Goal: Task Accomplishment & Management: Use online tool/utility

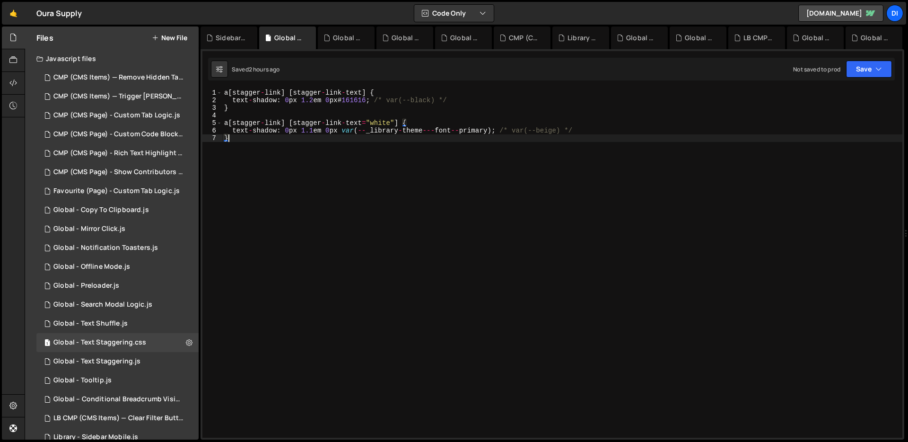
scroll to position [263, 0]
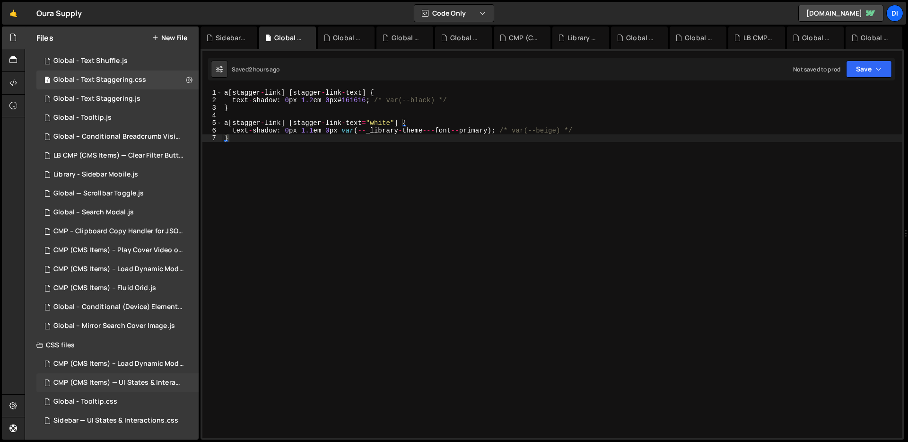
click at [131, 386] on div "CMP (CMS Items) — UI States & Interactions.css" at bounding box center [118, 382] width 131 height 9
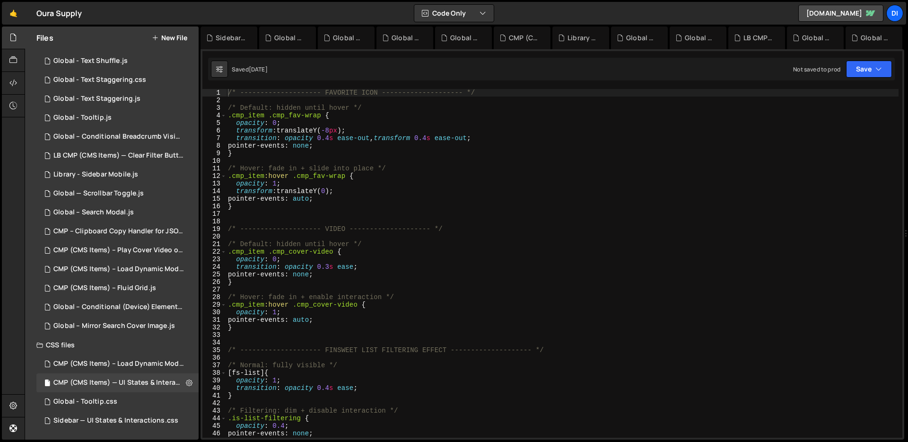
type textarea "pointer-events: auto;"
click at [396, 319] on div "/* -------------------- FAVORITE ICON -------------------- */ /* Default: hidde…" at bounding box center [562, 271] width 673 height 364
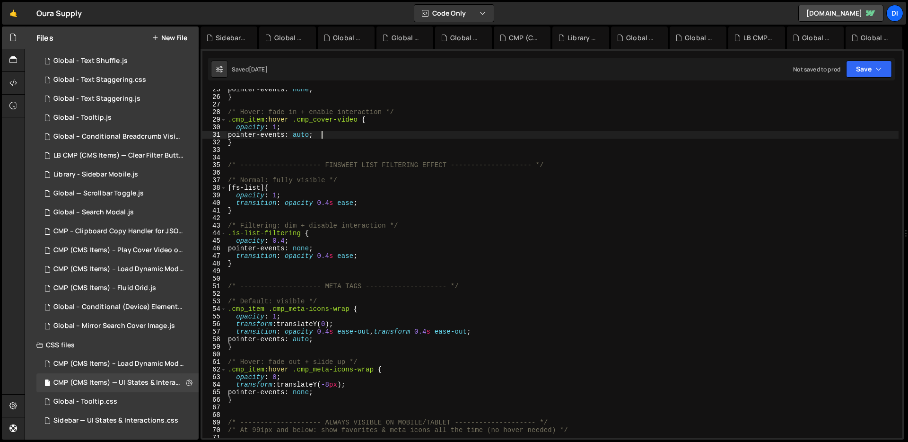
scroll to position [511, 0]
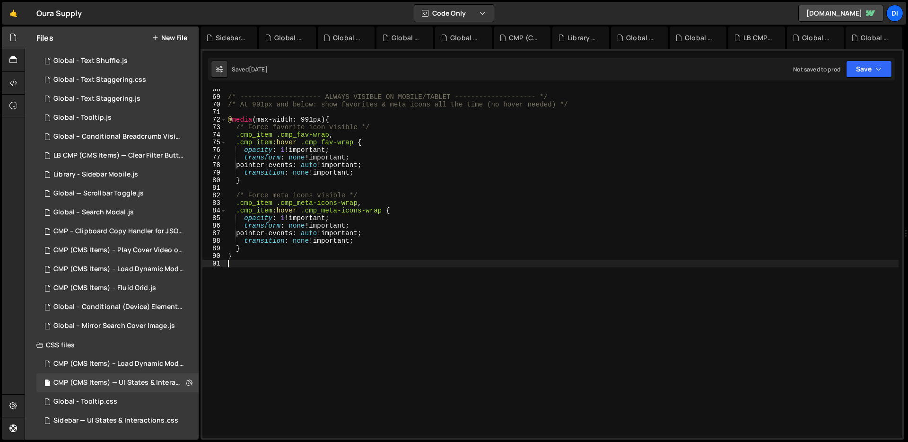
click at [396, 319] on div "/* -------------------- ALWAYS VISIBLE ON MOBILE/TABLET -------------------- */…" at bounding box center [562, 268] width 673 height 364
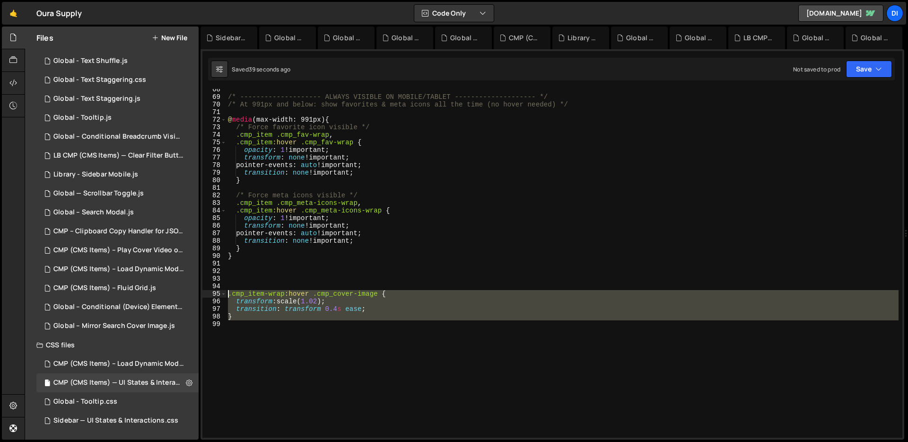
drag, startPoint x: 235, startPoint y: 325, endPoint x: 226, endPoint y: 295, distance: 31.6
click at [226, 295] on div "68 69 70 71 72 73 74 75 76 77 78 79 80 81 82 83 84 85 86 87 88 89 90 91 92 93 9…" at bounding box center [552, 263] width 700 height 349
type textarea ".cmp_item-wrap:hover .cmp_cover-image { transform: scale(1.02);"
paste textarea
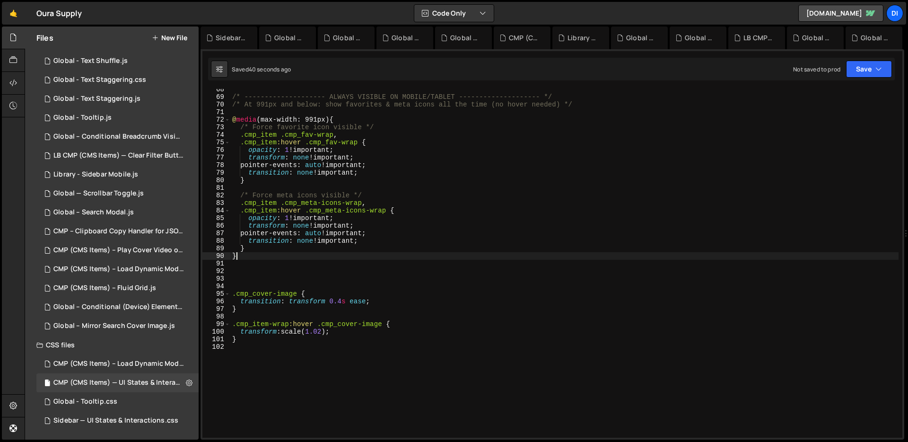
click at [286, 253] on div "/* -------------------- ALWAYS VISIBLE ON MOBILE/TABLET -------------------- */…" at bounding box center [564, 268] width 668 height 364
type textarea "}"
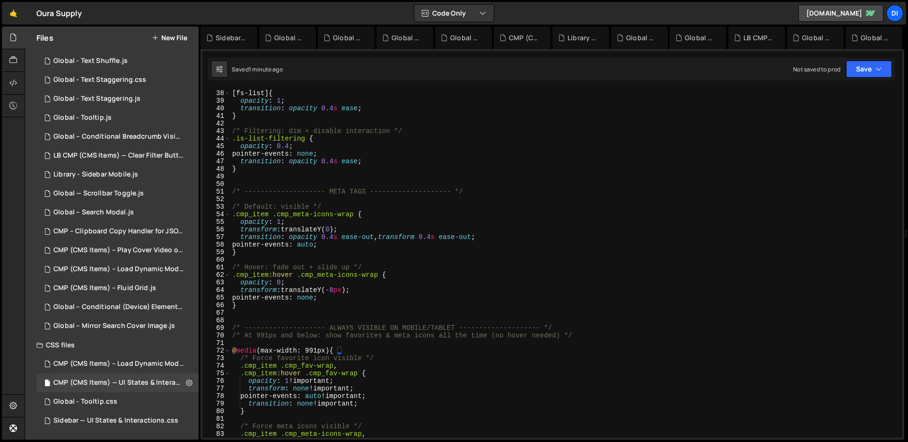
scroll to position [299, 0]
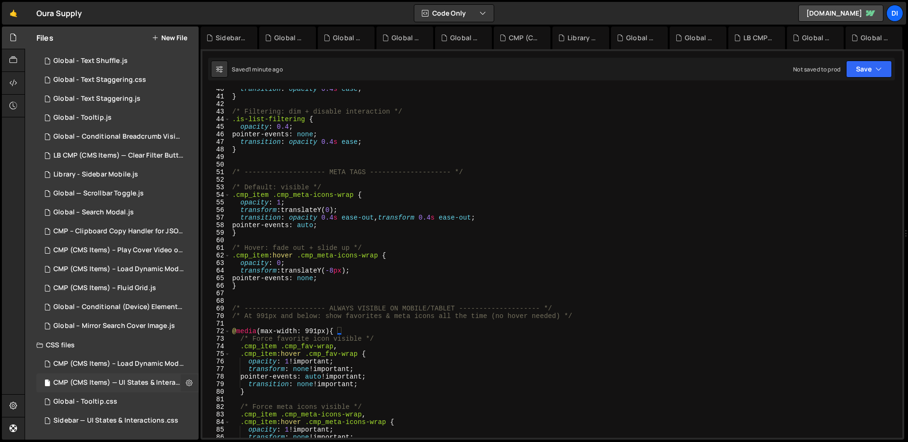
click at [181, 380] on button at bounding box center [189, 382] width 17 height 17
type input "CMP (CMS Items) — UI States & Interactions"
radio input "false"
radio input "true"
checkbox input "true"
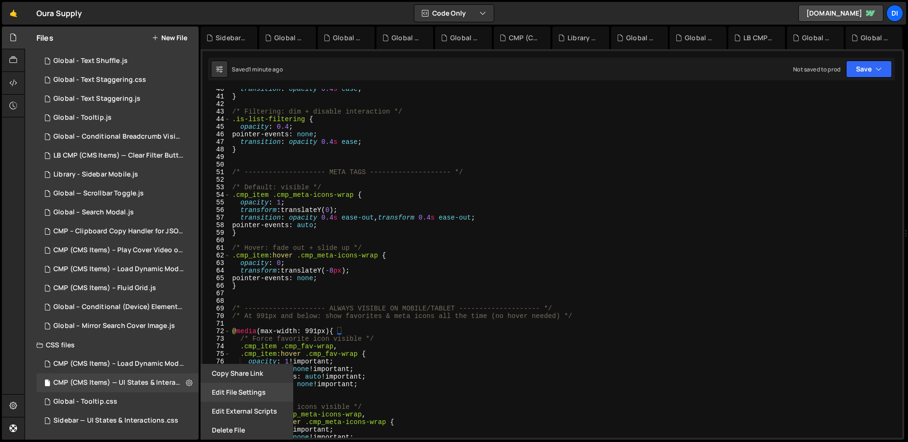
click at [238, 396] on button "Edit File Settings" at bounding box center [247, 392] width 93 height 19
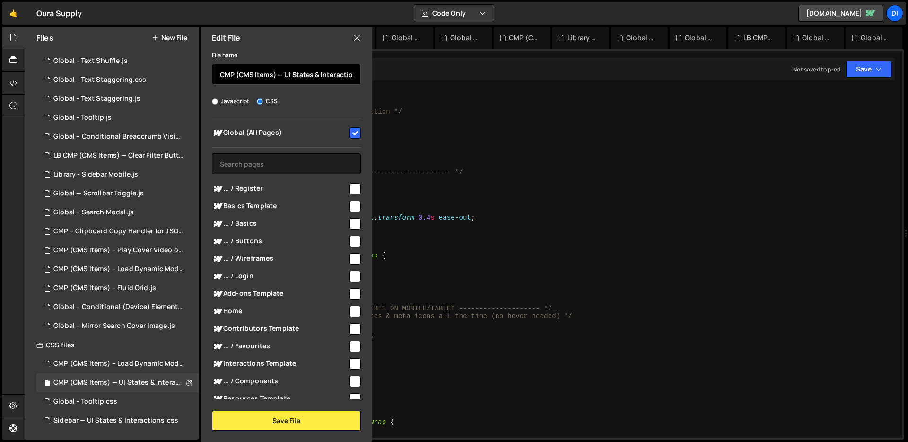
click at [314, 83] on input "CMP (CMS Items) — UI States & Interactions" at bounding box center [286, 74] width 149 height 21
click at [440, 232] on div "transition : opacity 0.4 s ease ; } /* Filtering: dim + disable interaction */ …" at bounding box center [564, 267] width 668 height 364
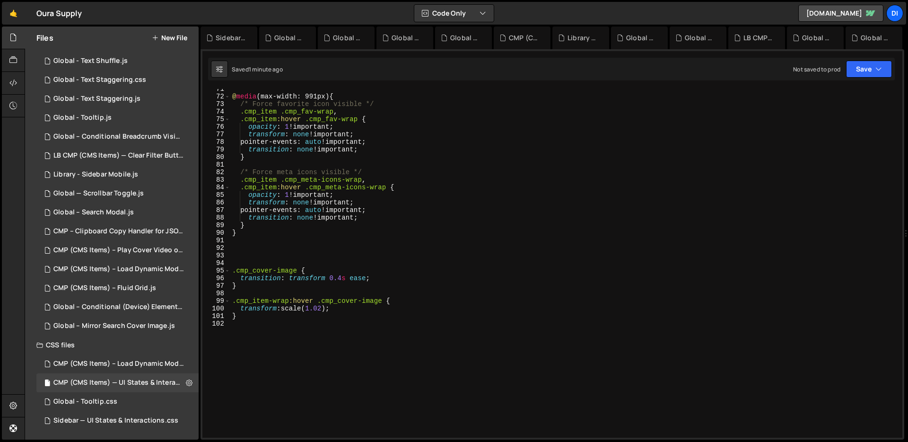
scroll to position [534, 0]
click at [261, 228] on div "@ media (max-width: 991px) { /* Force favorite icon visible */ .cmp_item .cmp_f…" at bounding box center [564, 267] width 668 height 364
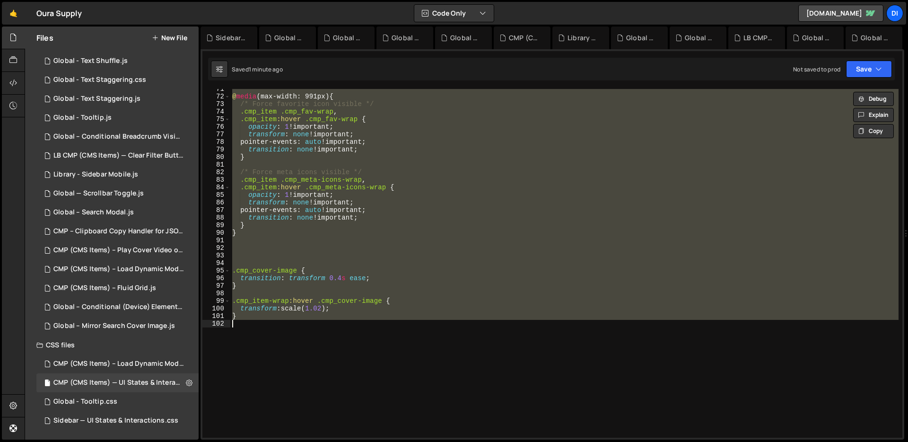
click at [326, 219] on div "@ media (max-width: 991px) { /* Force favorite icon visible */ .cmp_item .cmp_f…" at bounding box center [564, 263] width 668 height 349
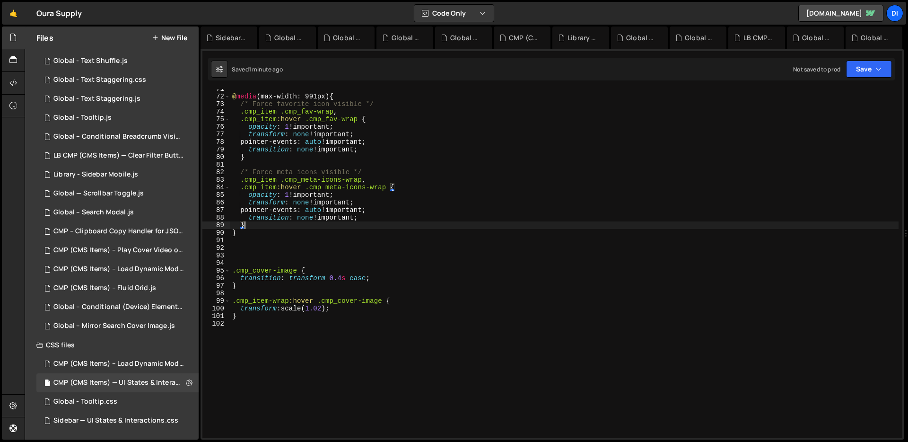
drag, startPoint x: 282, startPoint y: 229, endPoint x: 235, endPoint y: 224, distance: 47.6
click at [235, 224] on div "@ media (max-width: 991px) { /* Force favorite icon visible */ .cmp_item .cmp_f…" at bounding box center [564, 267] width 668 height 364
type textarea "}"
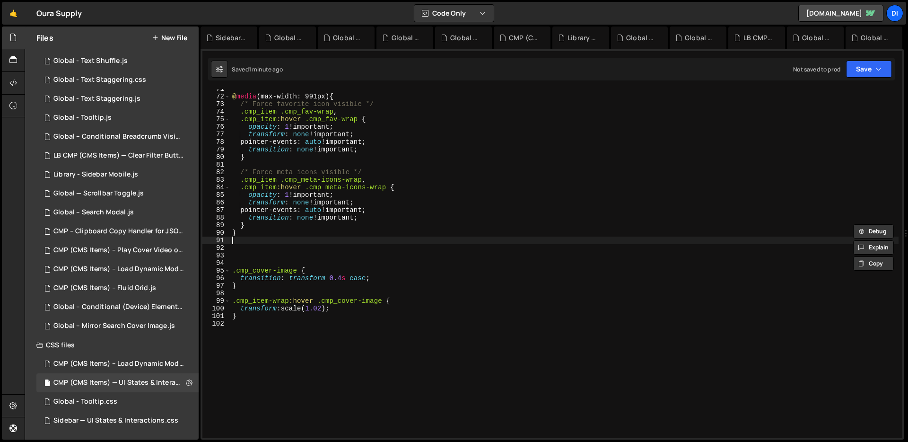
click at [263, 239] on div "@ media (max-width: 991px) { /* Force favorite icon visible */ .cmp_item .cmp_f…" at bounding box center [564, 267] width 668 height 364
click at [263, 235] on div "@ media (max-width: 991px) { /* Force favorite icon visible */ .cmp_item .cmp_f…" at bounding box center [564, 267] width 668 height 364
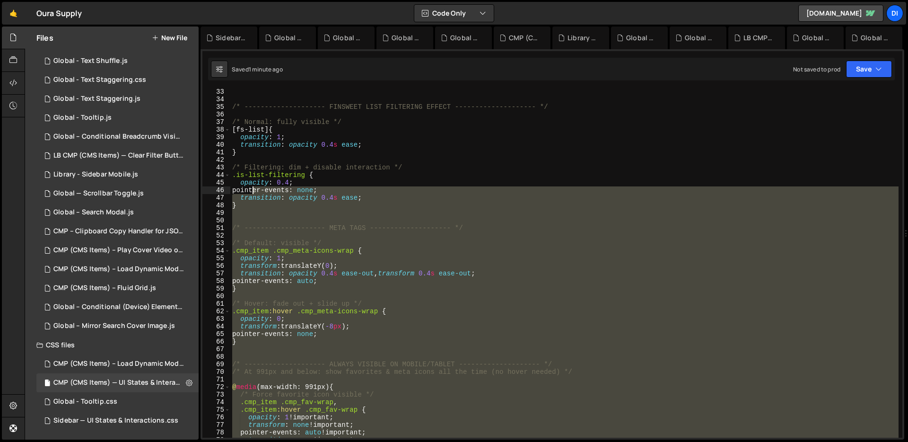
scroll to position [0, 0]
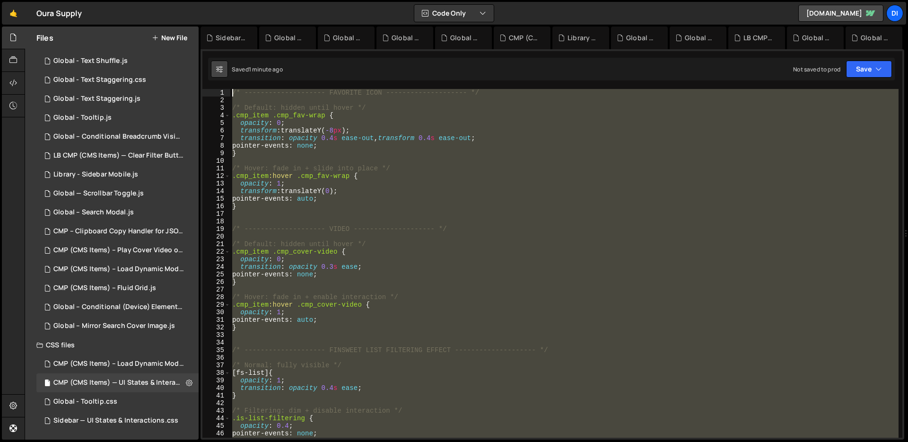
drag, startPoint x: 263, startPoint y: 235, endPoint x: 225, endPoint y: 63, distance: 176.4
click at [225, 63] on div "Debug Explain Copy Sidebar — UI States & Interactions.css Global - Text Stagger…" at bounding box center [553, 232] width 704 height 413
click at [346, 168] on div "/* -------------------- FAVORITE ICON -------------------- */ /* Default: hidde…" at bounding box center [564, 263] width 668 height 349
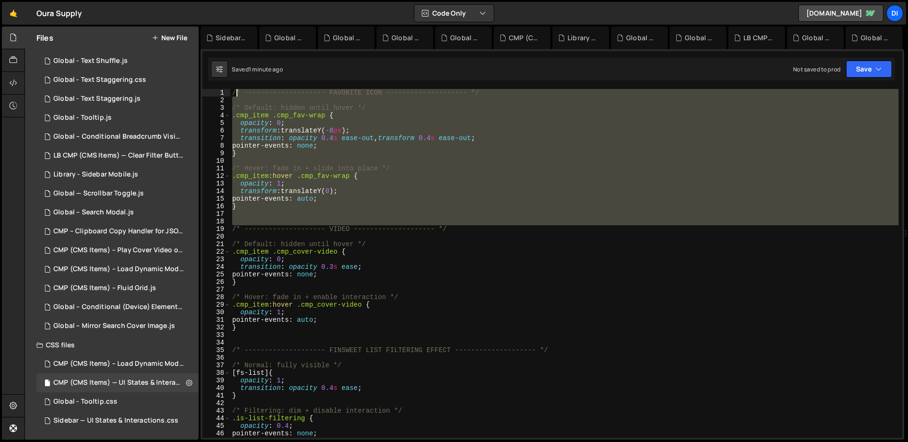
drag, startPoint x: 234, startPoint y: 226, endPoint x: 235, endPoint y: 93, distance: 133.4
click at [235, 93] on div "/* -------------------- FAVORITE ICON -------------------- */ /* Default: hidde…" at bounding box center [564, 271] width 668 height 364
click at [328, 140] on div "/* -------------------- FAVORITE ICON -------------------- */ /* Default: hidde…" at bounding box center [564, 263] width 668 height 349
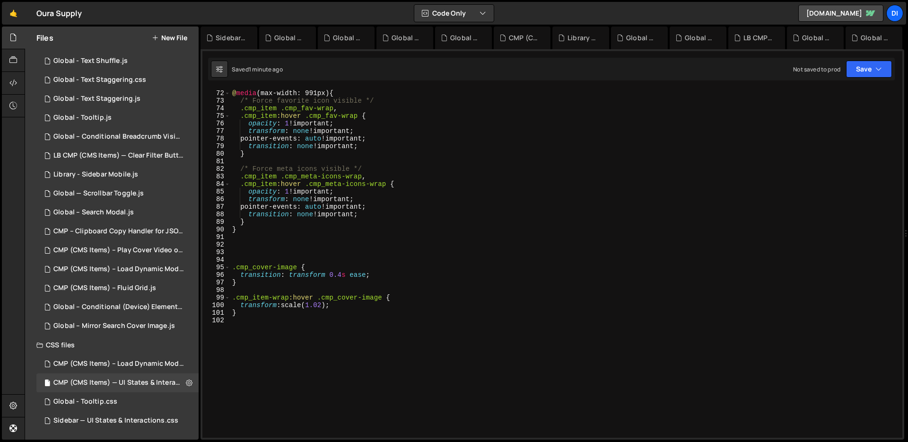
scroll to position [537, 0]
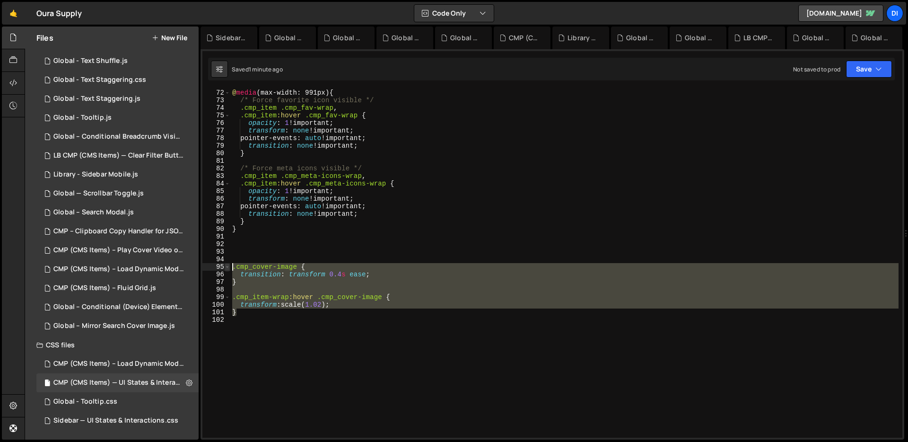
drag, startPoint x: 241, startPoint y: 315, endPoint x: 228, endPoint y: 267, distance: 49.2
click at [228, 267] on div "transition: opacity 0.4s ease-out, transform 0.4s ease-out; 72 73 74 75 76 77 7…" at bounding box center [552, 263] width 700 height 349
type textarea ".cmp_cover-image { transition: transform 0.4s ease;"
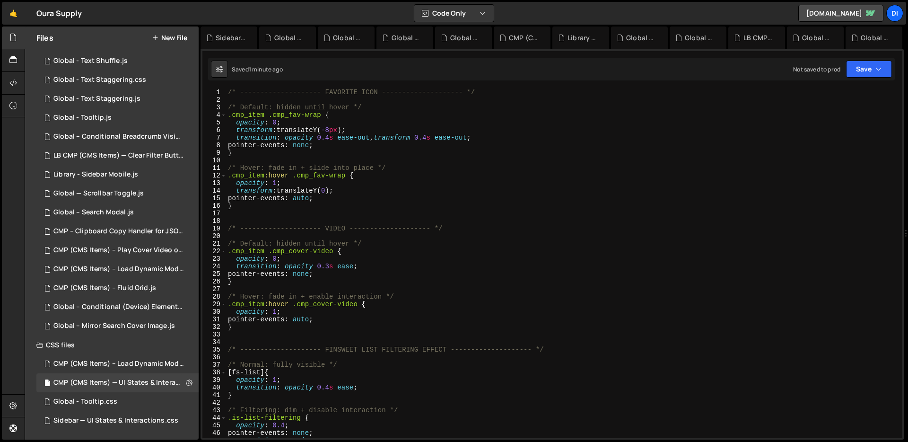
scroll to position [0, 0]
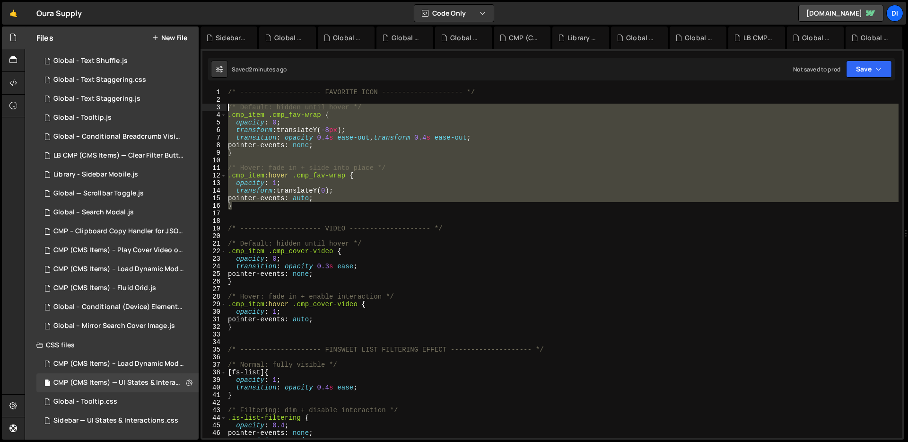
drag, startPoint x: 268, startPoint y: 205, endPoint x: 222, endPoint y: 109, distance: 106.4
click at [222, 109] on div "} 1 2 3 4 5 6 7 8 9 10 11 12 13 14 15 16 17 18 19 20 21 22 23 24 25 26 27 28 29…" at bounding box center [552, 263] width 700 height 349
paste textarea "}"
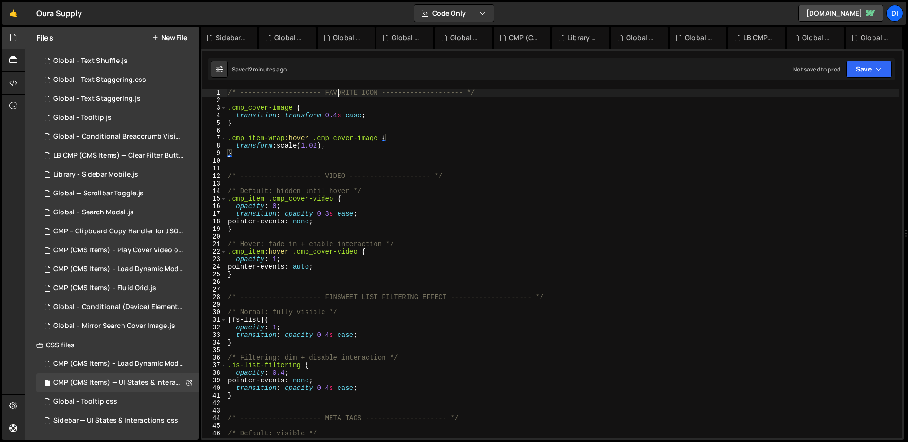
click at [339, 92] on div "/* -------------------- FAVORITE ICON -------------------- */ .cmp_cover-image …" at bounding box center [562, 271] width 673 height 364
click at [294, 229] on div "/* -------------------- Cover Image Grow On Hover -------------------- */ .cmp_…" at bounding box center [562, 271] width 673 height 364
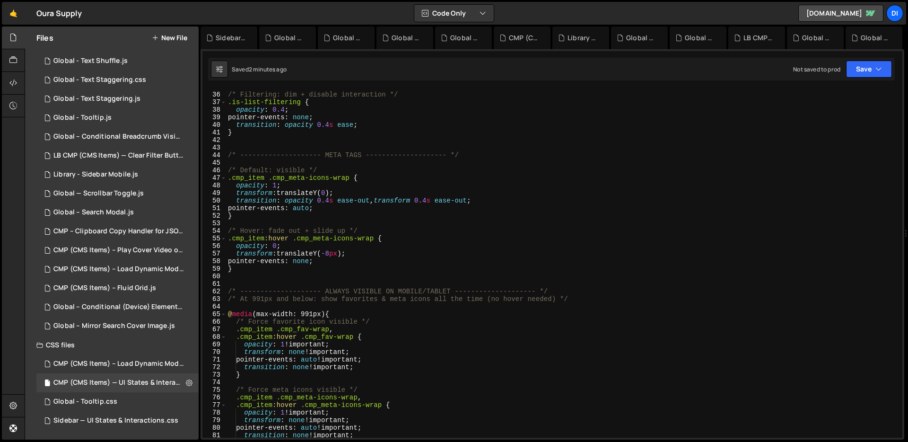
scroll to position [347, 0]
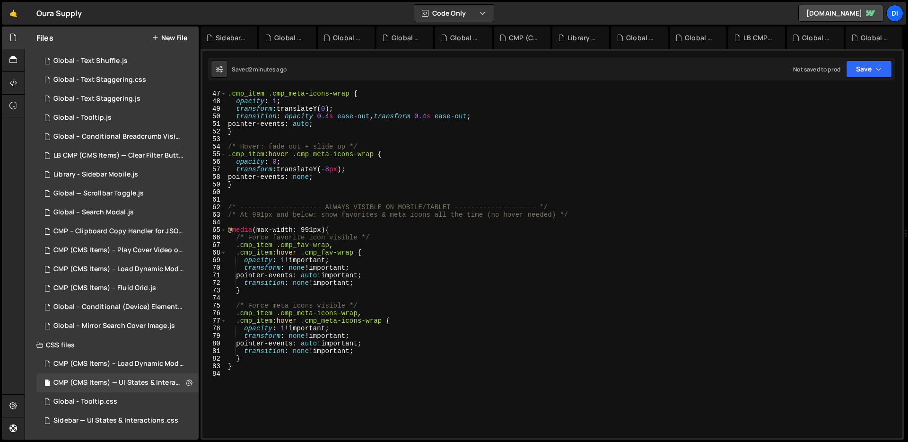
click at [363, 227] on div "/* Default: visible */ .cmp_item .cmp_meta-icons-wrap { opacity : 1 ; transform…" at bounding box center [562, 264] width 673 height 364
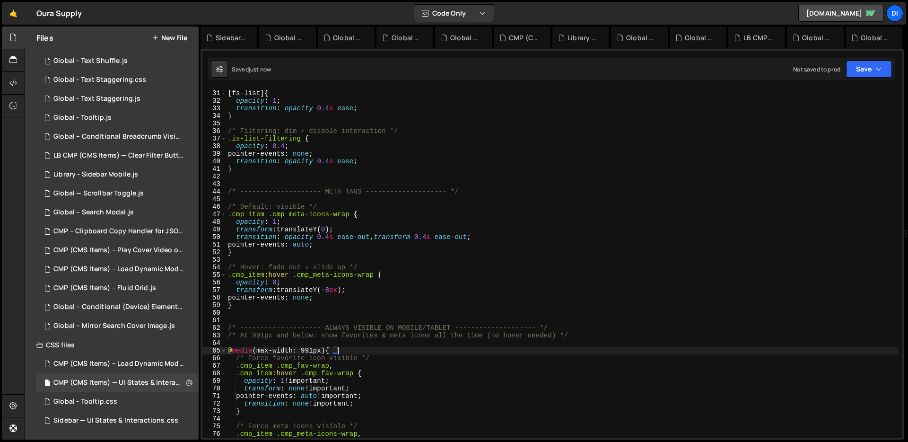
scroll to position [227, 0]
type textarea "@media (max-width: 991px) {"
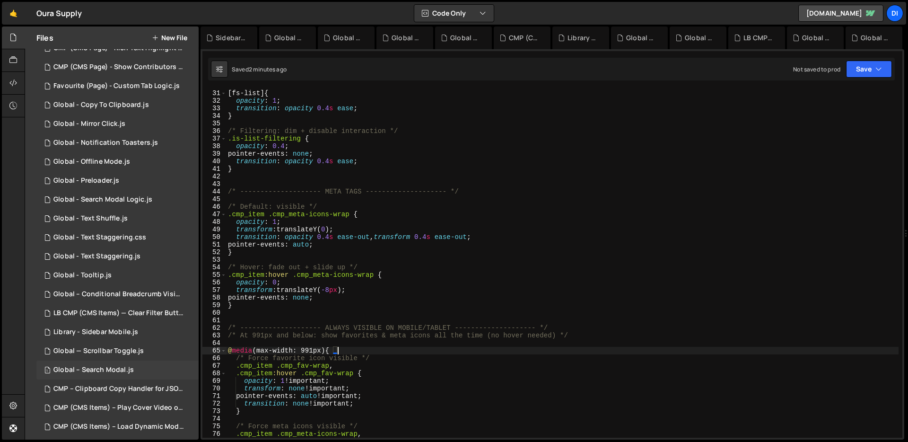
scroll to position [0, 0]
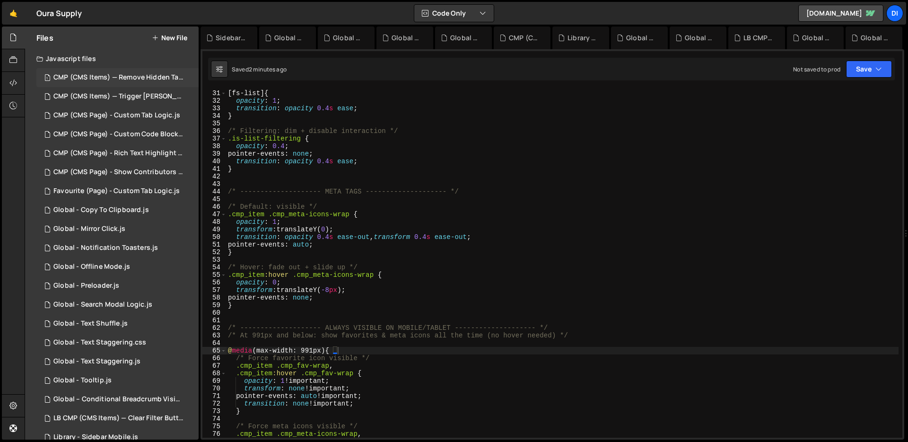
click at [120, 72] on div "1 CMP (CMS Items) — Remove Hidden Tags on Load.js 0" at bounding box center [119, 77] width 166 height 19
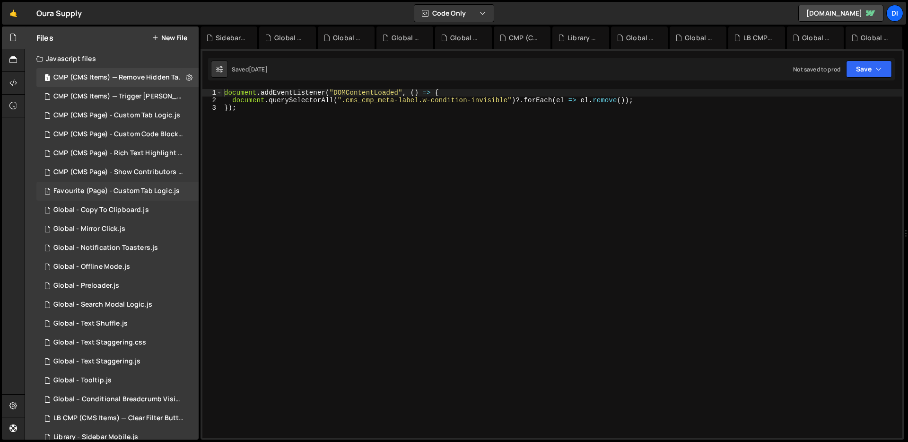
click at [141, 188] on div "Favourite (Page) - Custom Tab Logic.js" at bounding box center [116, 191] width 126 height 9
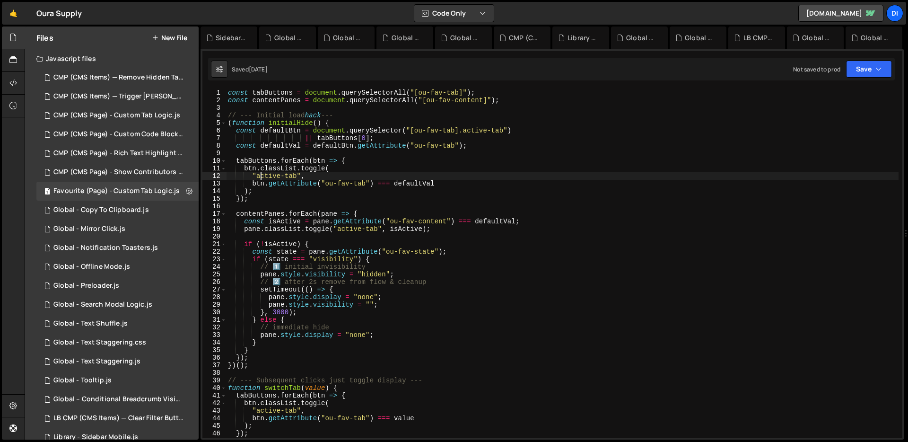
click at [263, 175] on div "const tabButtons = document . querySelectorAll ( "[ou-fav-tab]" ) ; const conte…" at bounding box center [562, 271] width 673 height 364
click at [497, 199] on div "const tabButtons = document . querySelectorAll ( "[ou-fav-tab]" ) ; const conte…" at bounding box center [562, 271] width 673 height 364
type textarea "});"
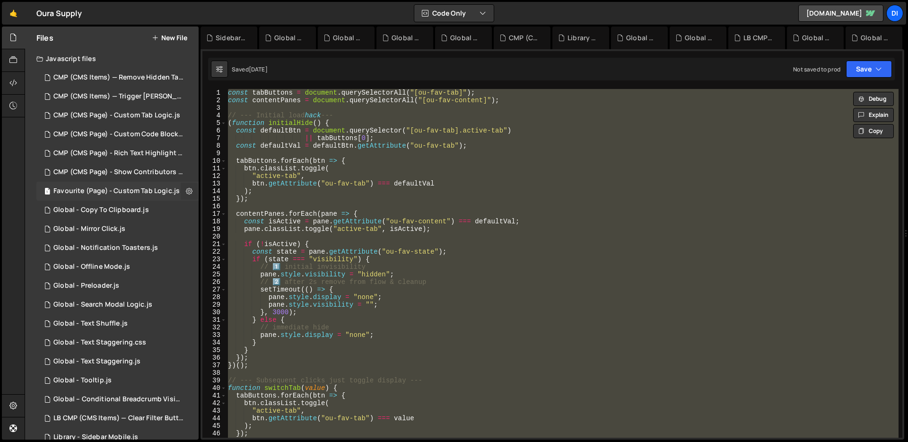
click at [192, 192] on button at bounding box center [189, 191] width 17 height 17
type input "Favourite (Page) - Custom Tab Logic"
radio input "true"
checkbox input "true"
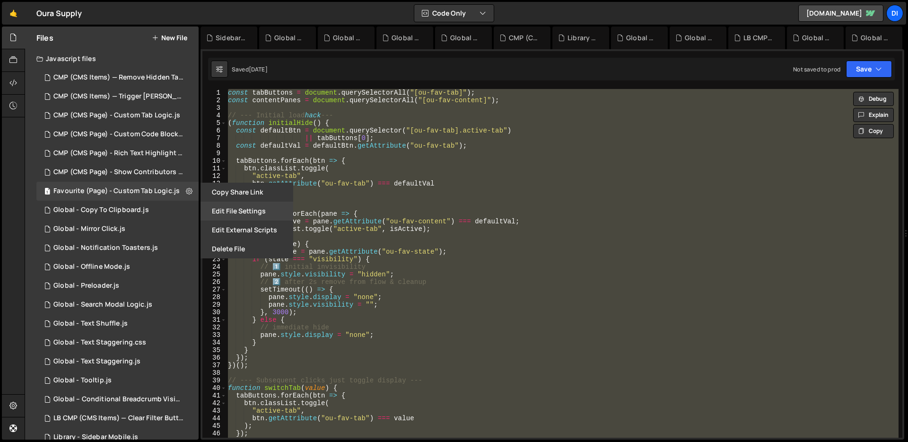
click at [239, 214] on button "Edit File Settings" at bounding box center [247, 210] width 93 height 19
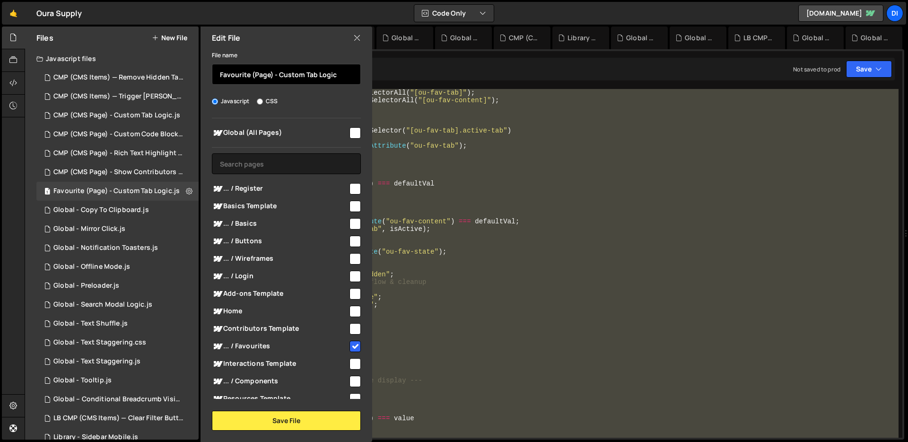
click at [325, 76] on input "Favourite (Page) - Custom Tab Logic" at bounding box center [286, 74] width 149 height 21
click at [186, 193] on icon at bounding box center [189, 190] width 7 height 9
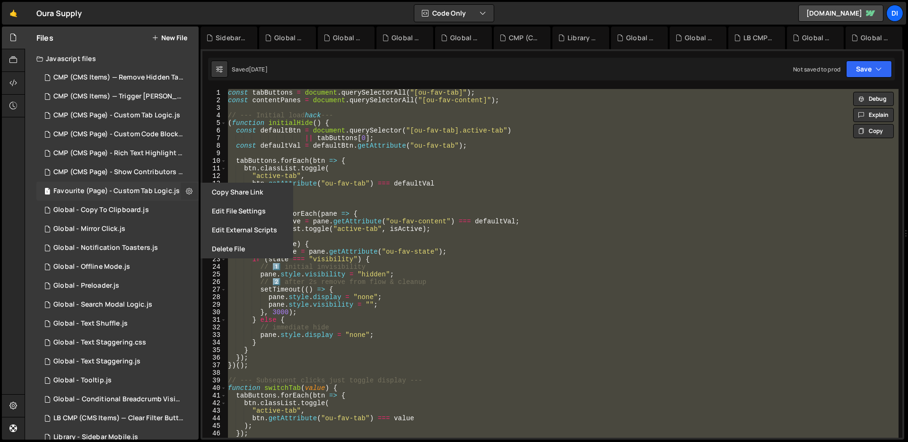
click at [186, 192] on icon at bounding box center [189, 190] width 7 height 9
click at [251, 247] on button "Delete File" at bounding box center [247, 248] width 93 height 19
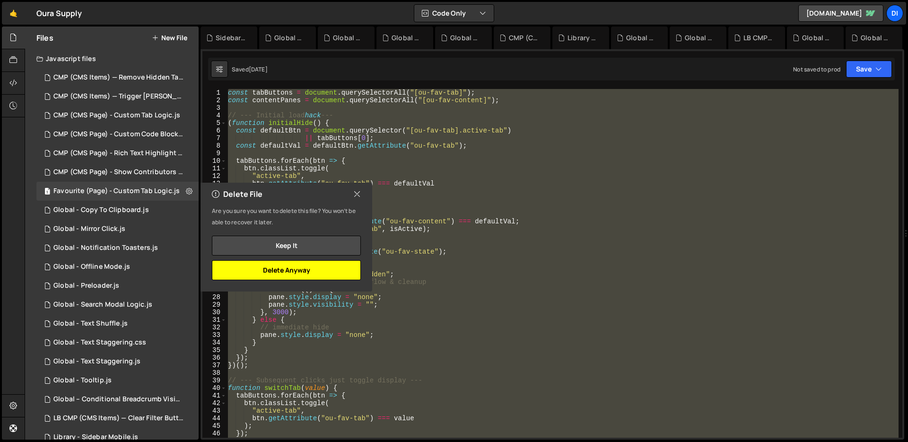
click at [318, 272] on button "Delete Anyway" at bounding box center [286, 270] width 149 height 20
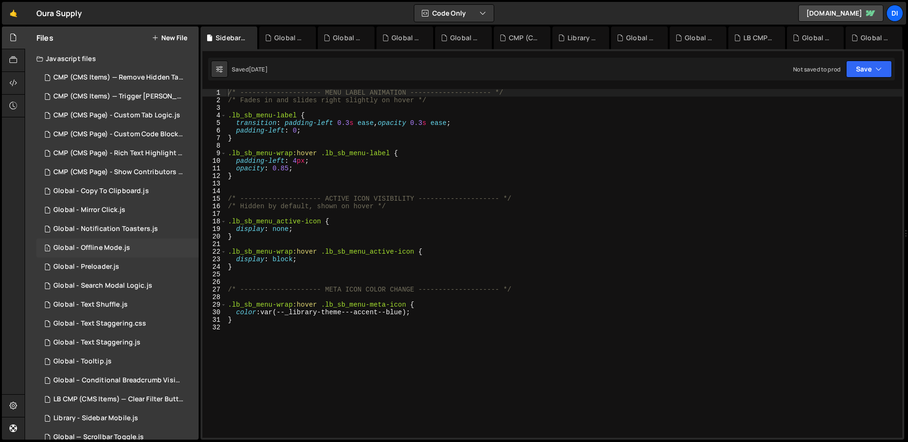
scroll to position [32, 0]
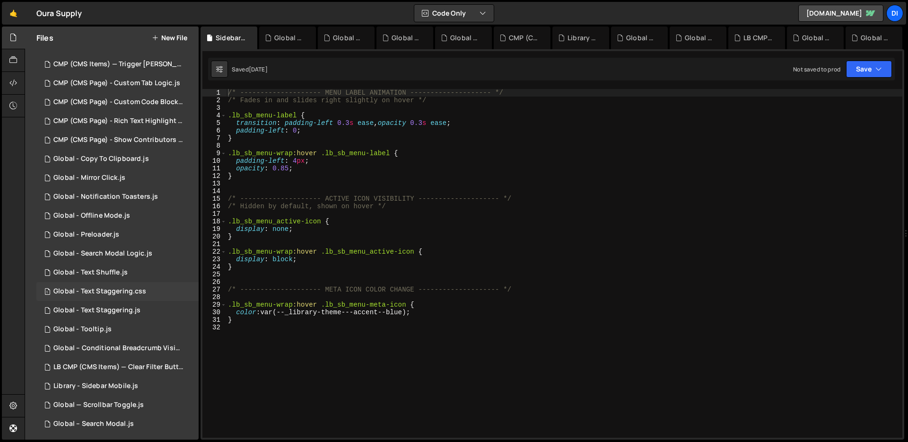
click at [125, 283] on div "1 Global - Text Staggering.css 0" at bounding box center [117, 291] width 162 height 19
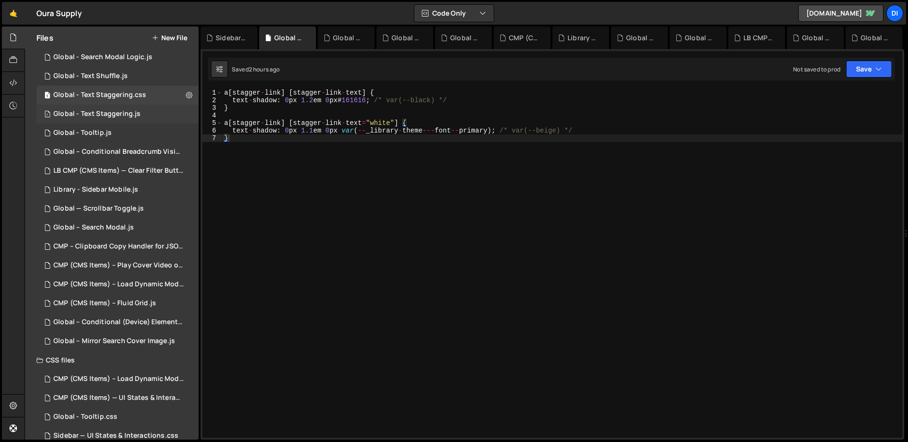
scroll to position [147, 0]
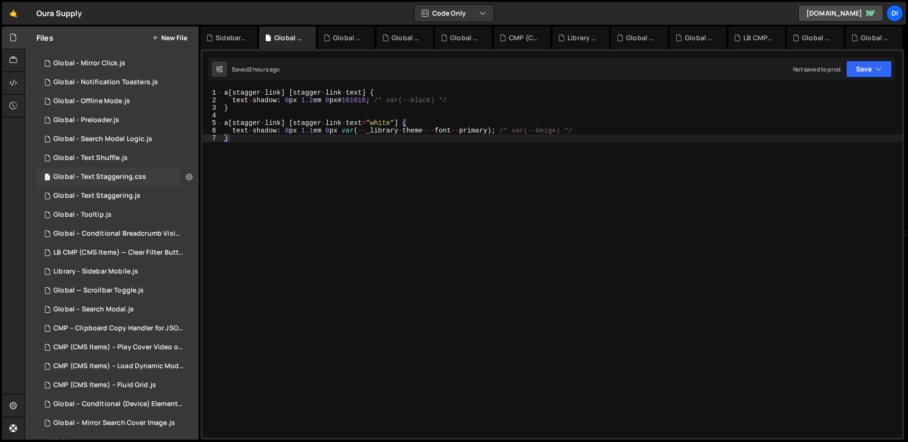
click at [185, 170] on button at bounding box center [189, 176] width 17 height 17
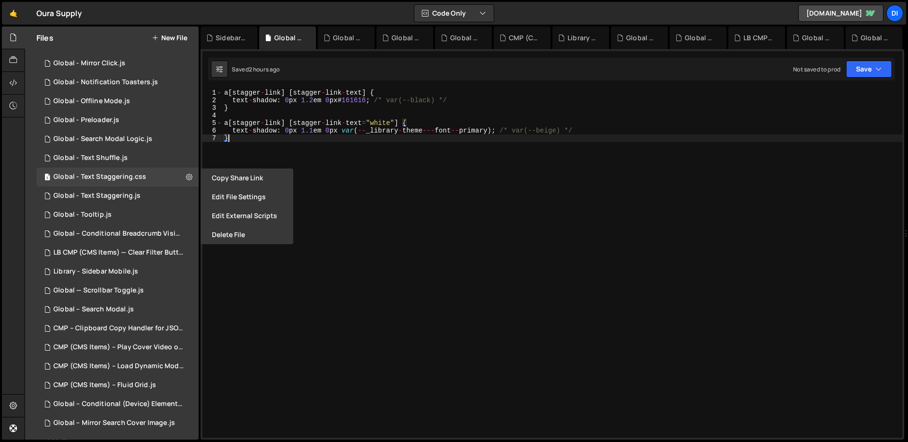
click at [329, 182] on div "a [ stagger - link ] [ stagger - link - text ] { text - shadow : 0 px 1.2 em 0 …" at bounding box center [562, 271] width 680 height 364
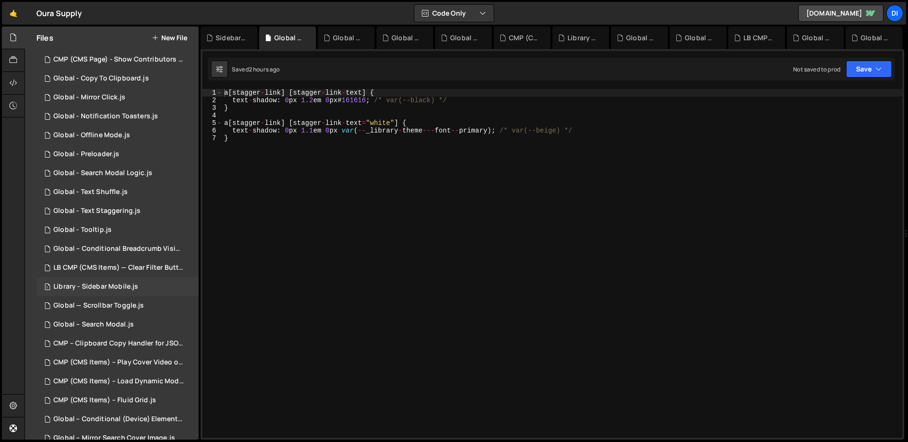
scroll to position [159, 0]
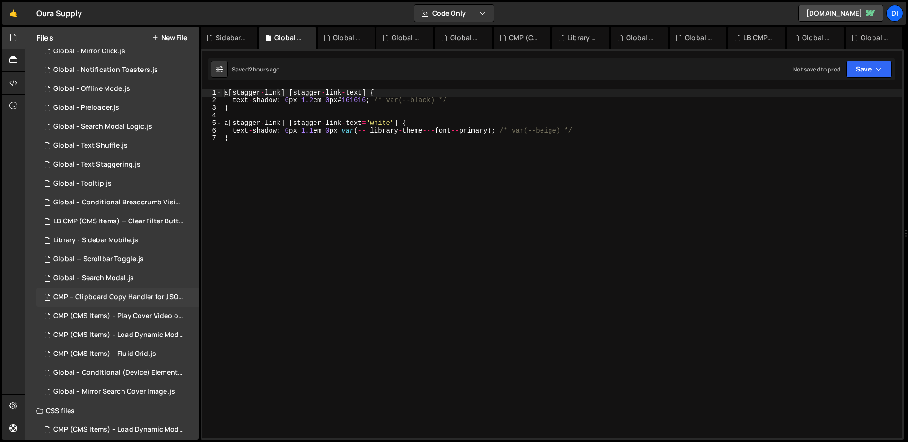
click at [135, 291] on div "1 CMP – Clipboard Copy Handler for JSON Code.js 0" at bounding box center [119, 297] width 166 height 19
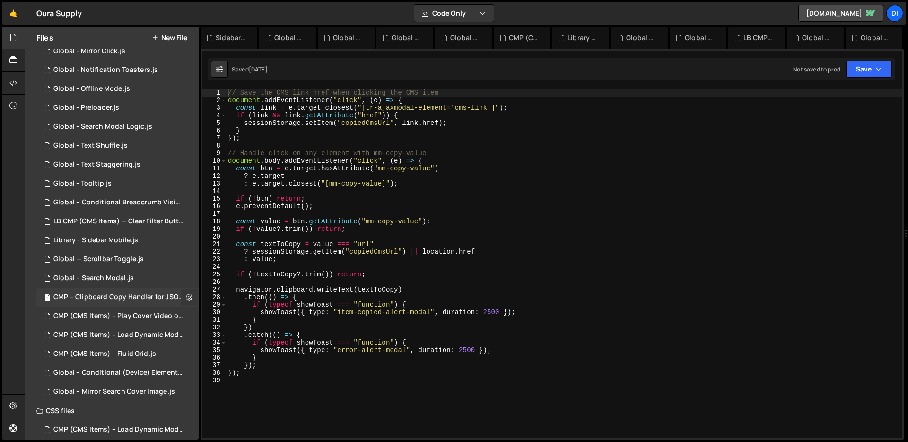
click at [186, 295] on icon at bounding box center [189, 296] width 7 height 9
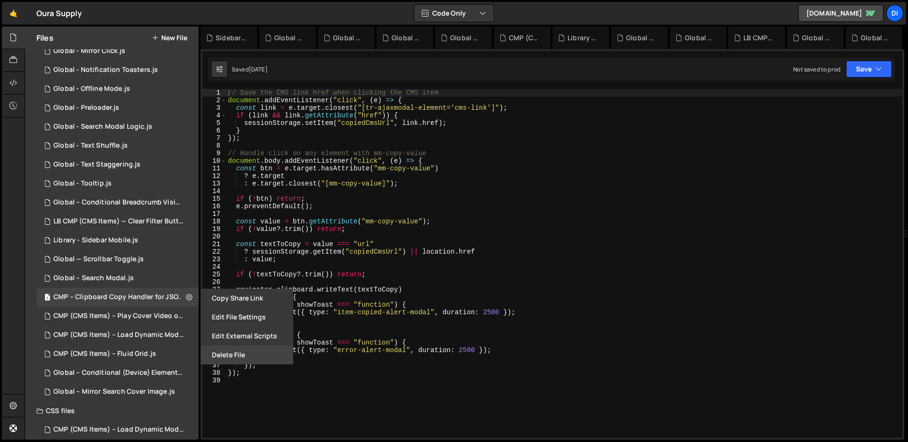
click at [232, 353] on button "Delete File" at bounding box center [247, 354] width 93 height 19
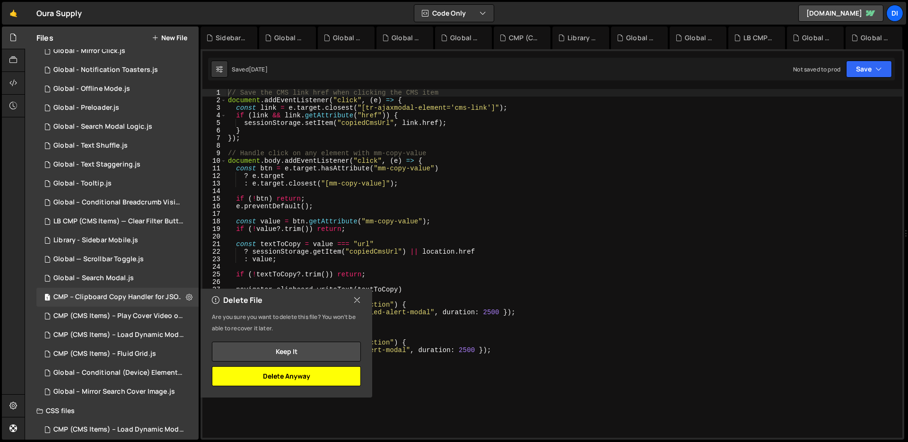
click at [324, 380] on button "Delete Anyway" at bounding box center [286, 376] width 149 height 20
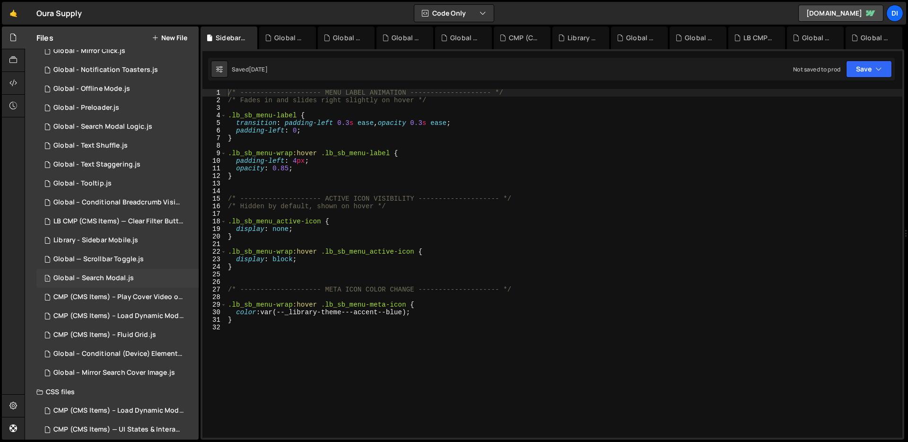
click at [127, 281] on div "Global – Search Modal.js" at bounding box center [93, 278] width 80 height 9
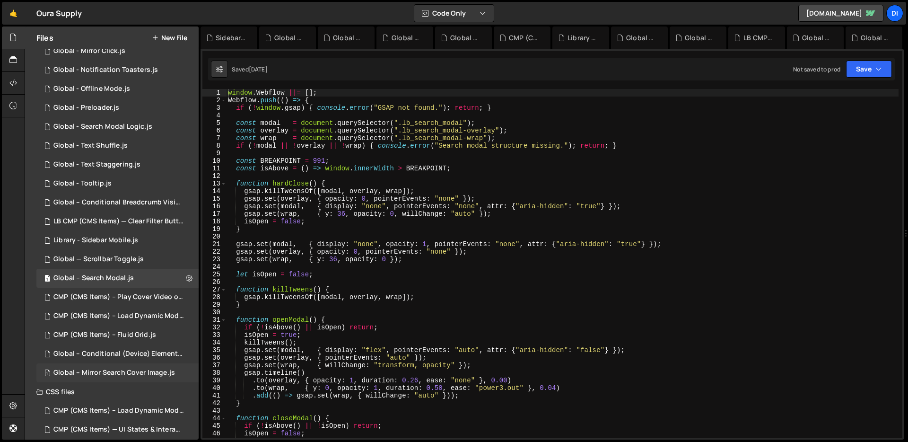
click at [126, 366] on div "1 Global – Mirror Search Cover Image.js 0" at bounding box center [117, 372] width 162 height 19
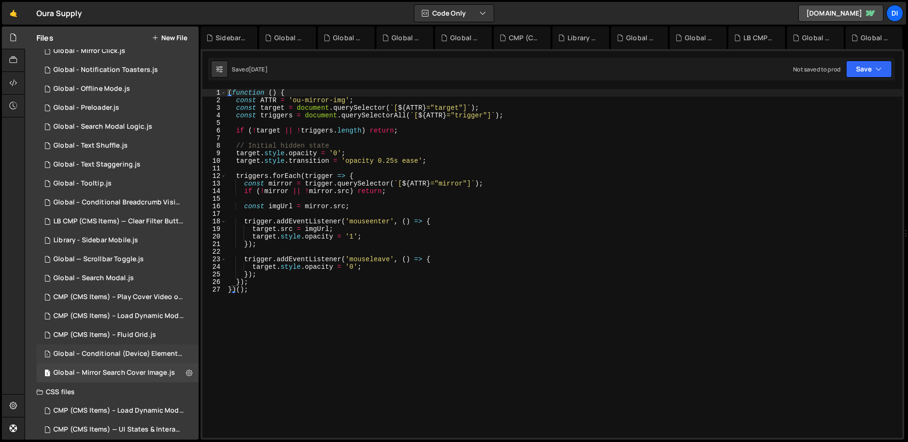
click at [149, 346] on div "1 Global – Conditional (Device) Element Visibility.js 0" at bounding box center [119, 353] width 166 height 19
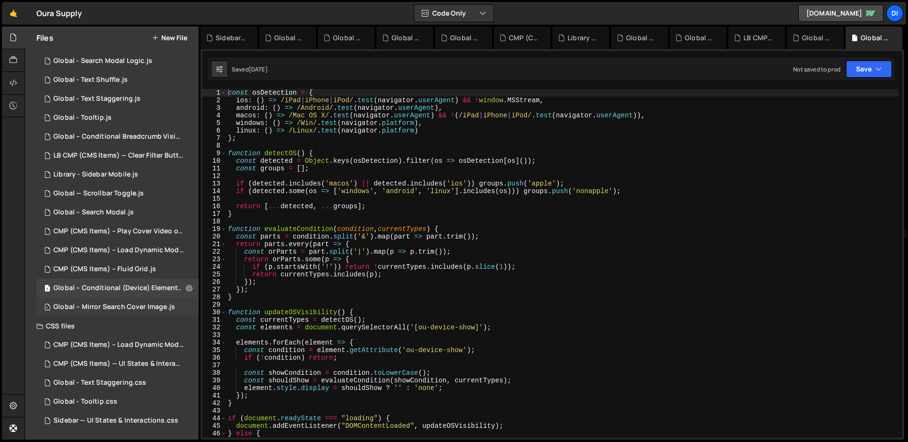
scroll to position [0, 0]
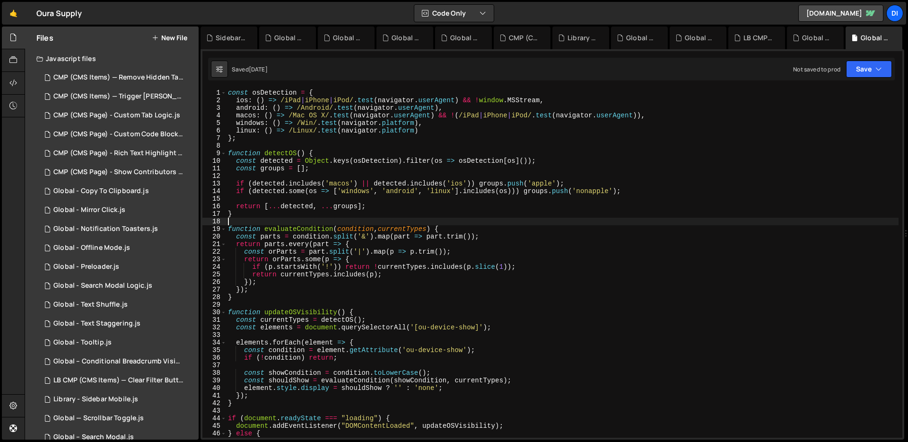
click at [439, 225] on div "const osDetection = { ios : ( ) => /iPad | iPhone | iPod/ . test ( navigator . …" at bounding box center [562, 271] width 673 height 364
